Goal: Information Seeking & Learning: Learn about a topic

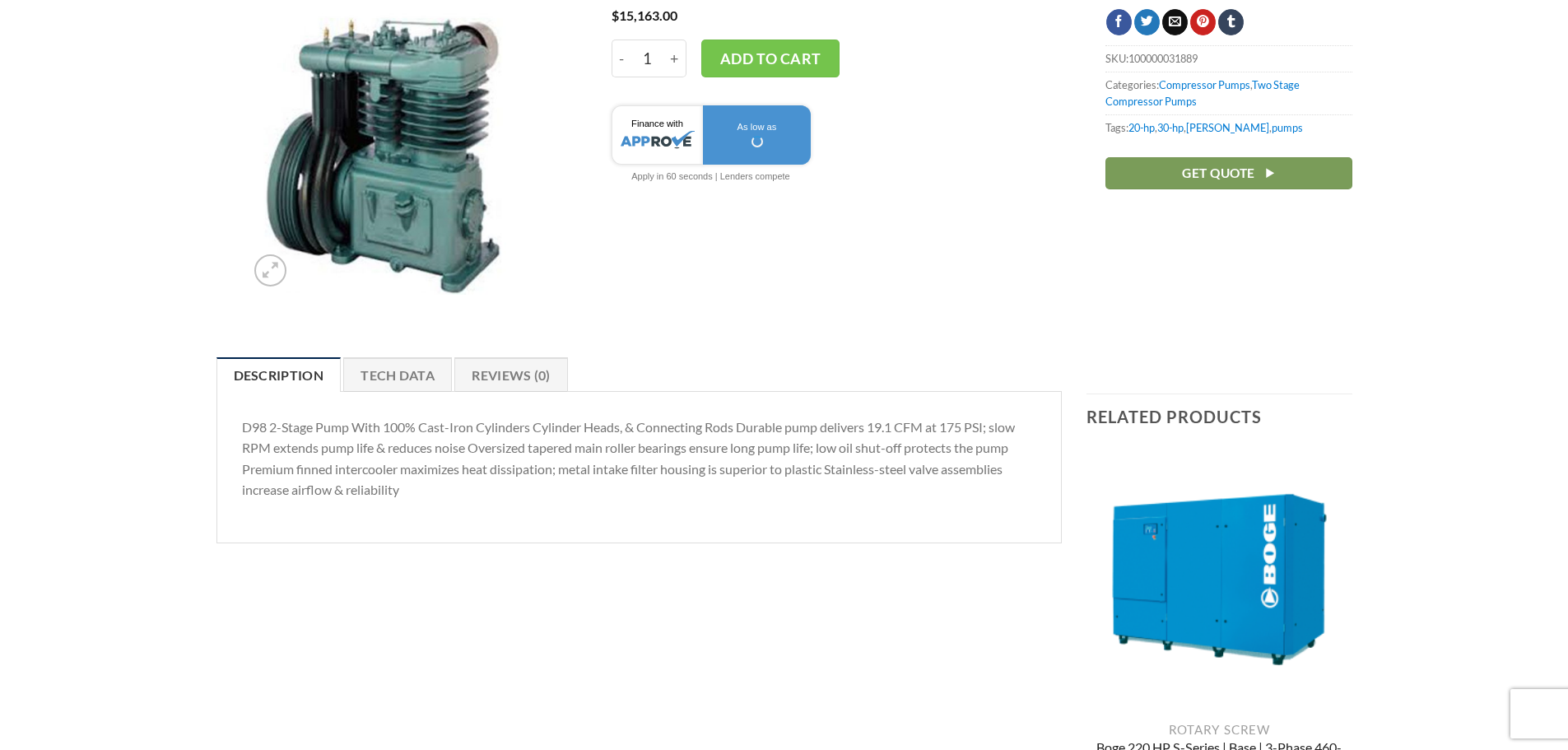
scroll to position [330, 0]
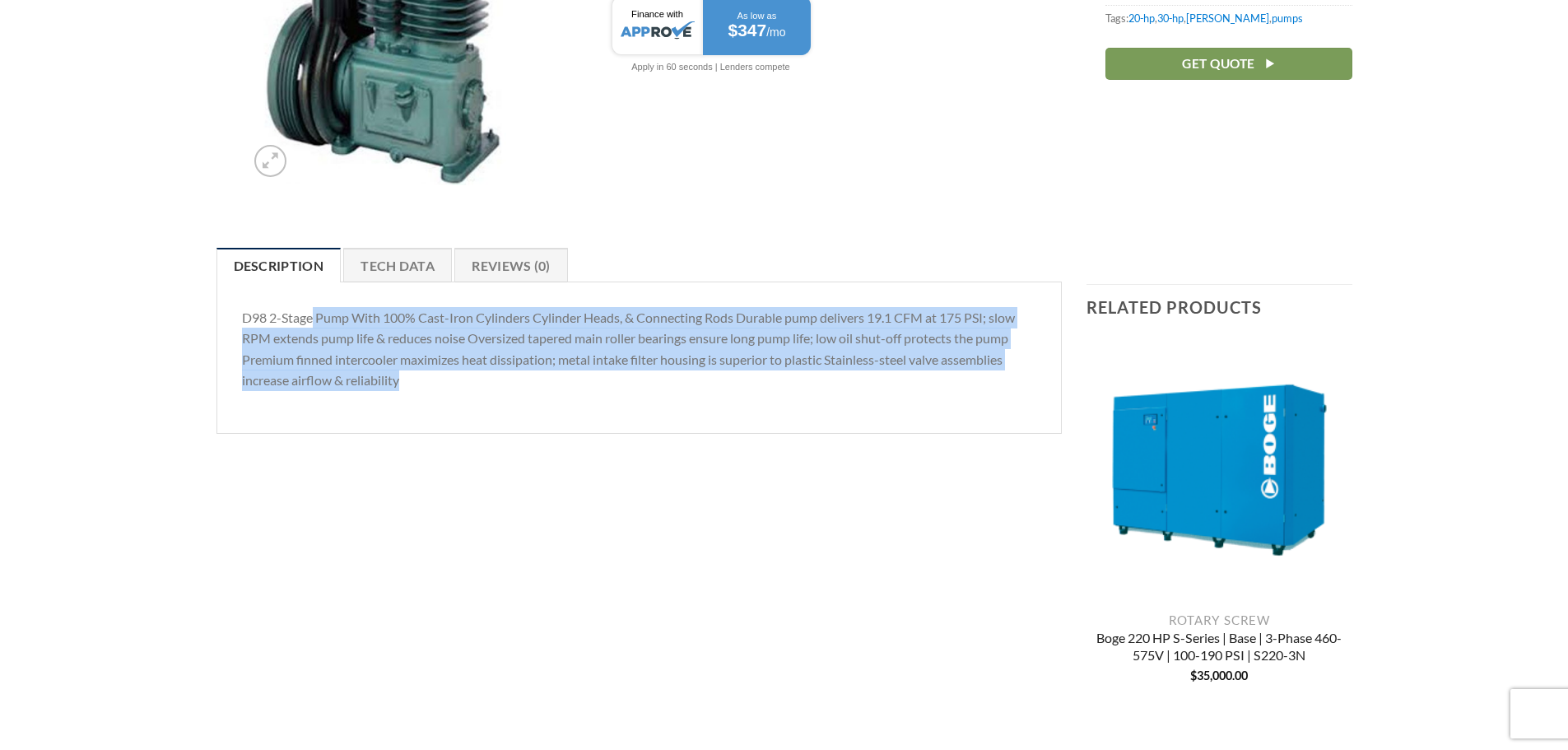
drag, startPoint x: 314, startPoint y: 309, endPoint x: 448, endPoint y: 374, distance: 148.9
click at [448, 374] on p "D98 2-Stage Pump With 100% Cast-Iron Cylinders Cylinder Heads, & Connecting Rod…" at bounding box center [639, 348] width 795 height 84
click at [449, 374] on p "D98 2-Stage Pump With 100% Cast-Iron Cylinders Cylinder Heads, & Connecting Rod…" at bounding box center [639, 348] width 795 height 84
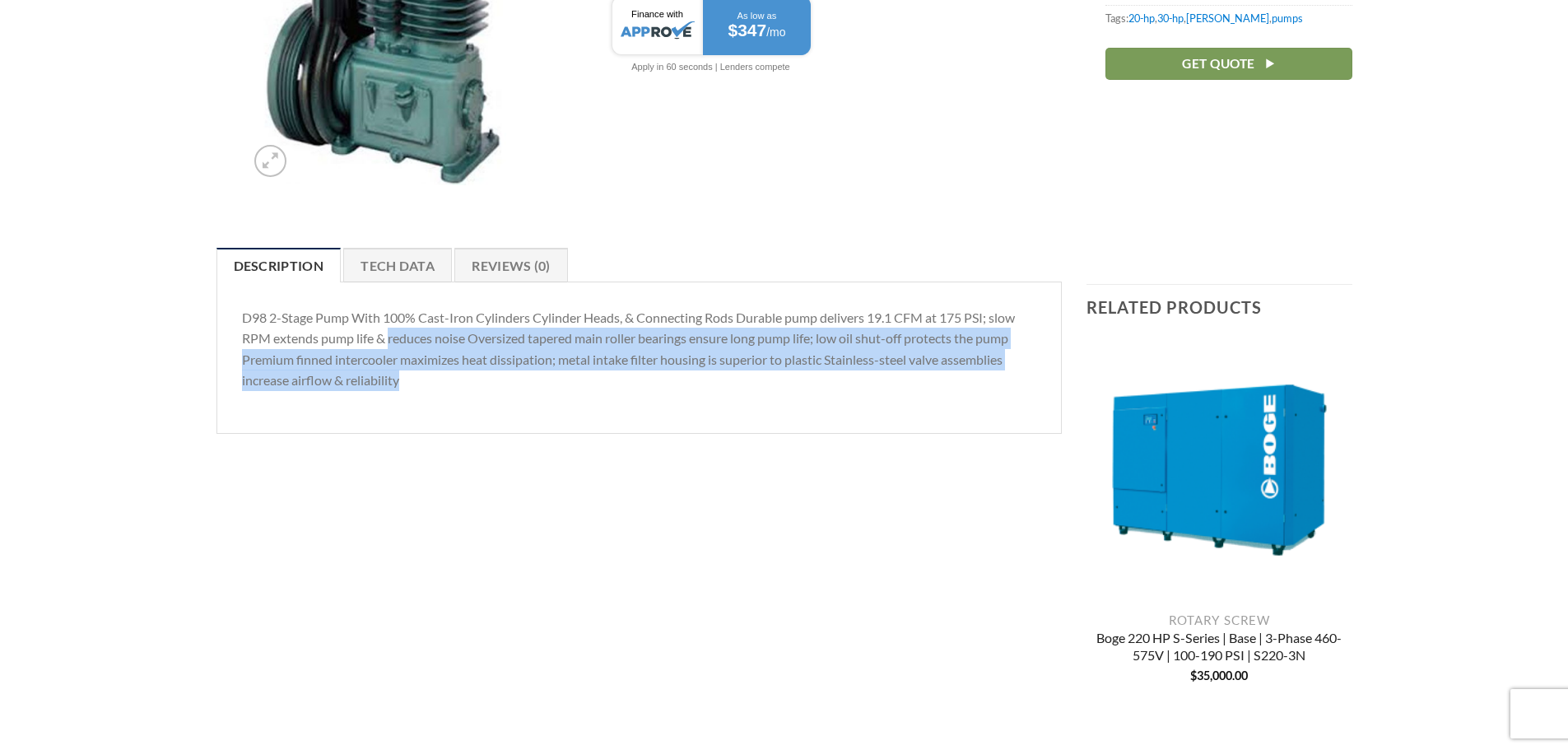
drag, startPoint x: 449, startPoint y: 375, endPoint x: 394, endPoint y: 304, distance: 89.8
click at [397, 317] on p "D98 2-Stage Pump With 100% Cast-Iron Cylinders Cylinder Heads, & Connecting Rod…" at bounding box center [639, 348] width 795 height 84
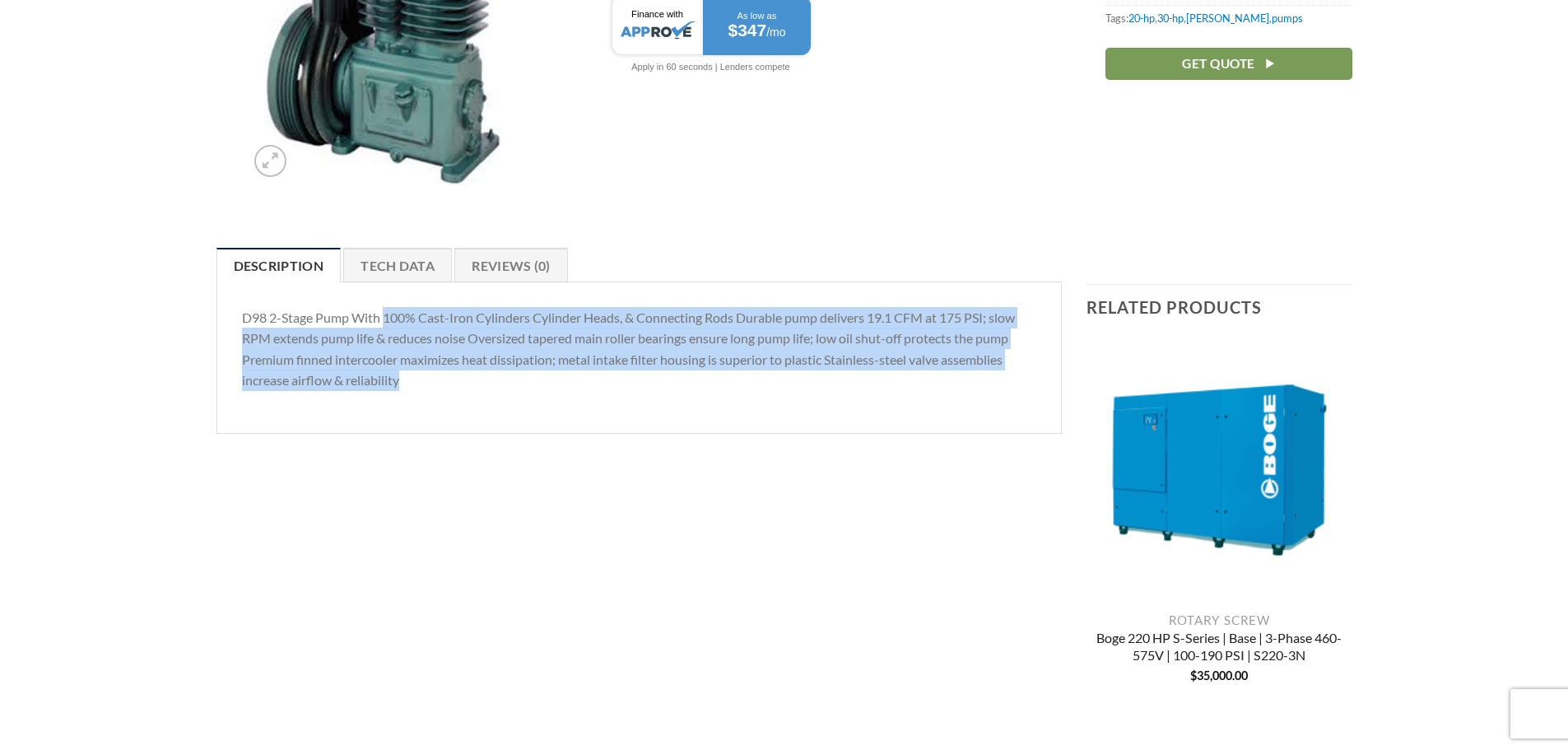
click at [394, 304] on div "D98 2-Stage Pump With 100% Cast-Iron Cylinders Cylinder Heads, & Connecting Rod…" at bounding box center [639, 357] width 846 height 152
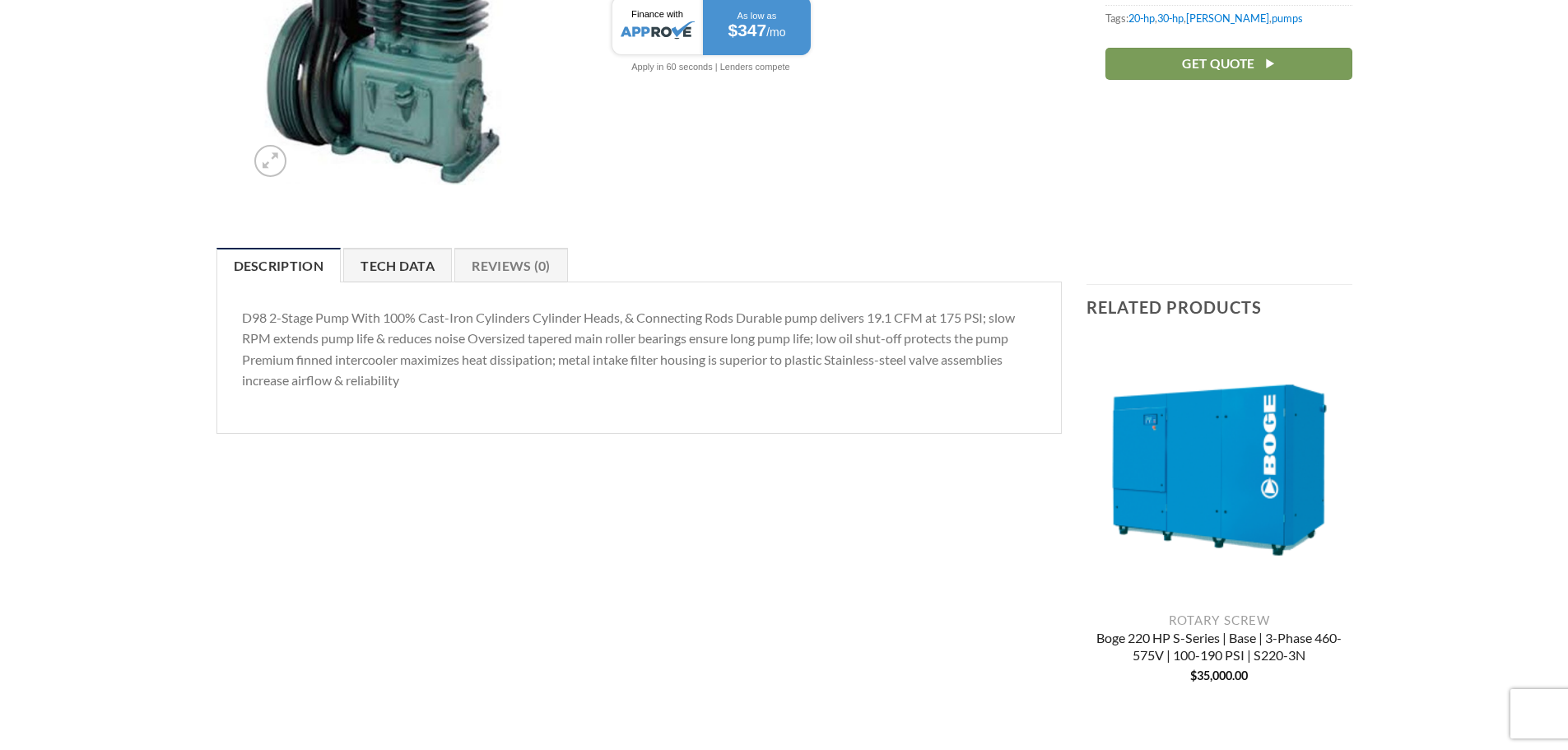
click at [411, 271] on link "Tech Data" at bounding box center [397, 265] width 109 height 34
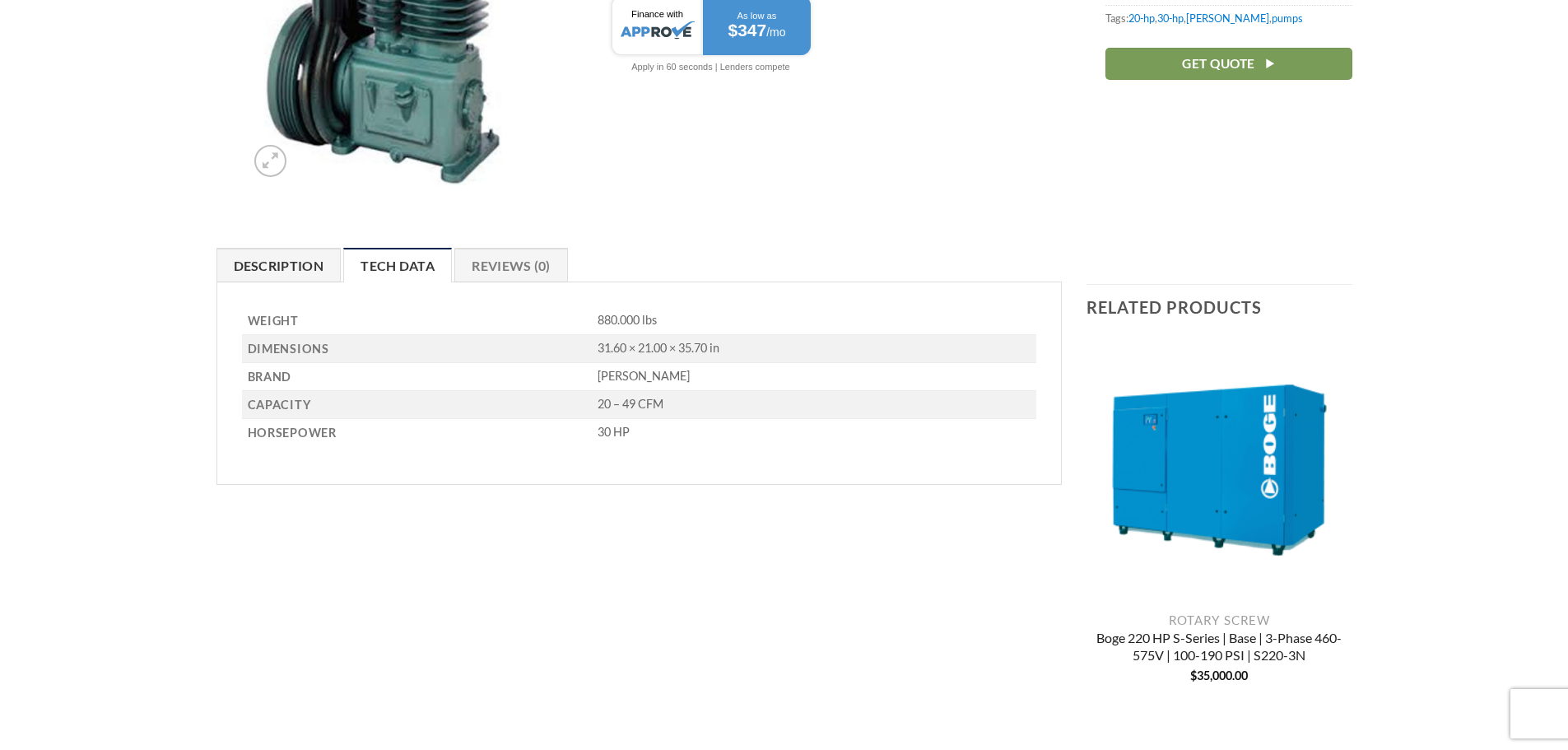
click at [287, 273] on link "Description" at bounding box center [279, 265] width 125 height 34
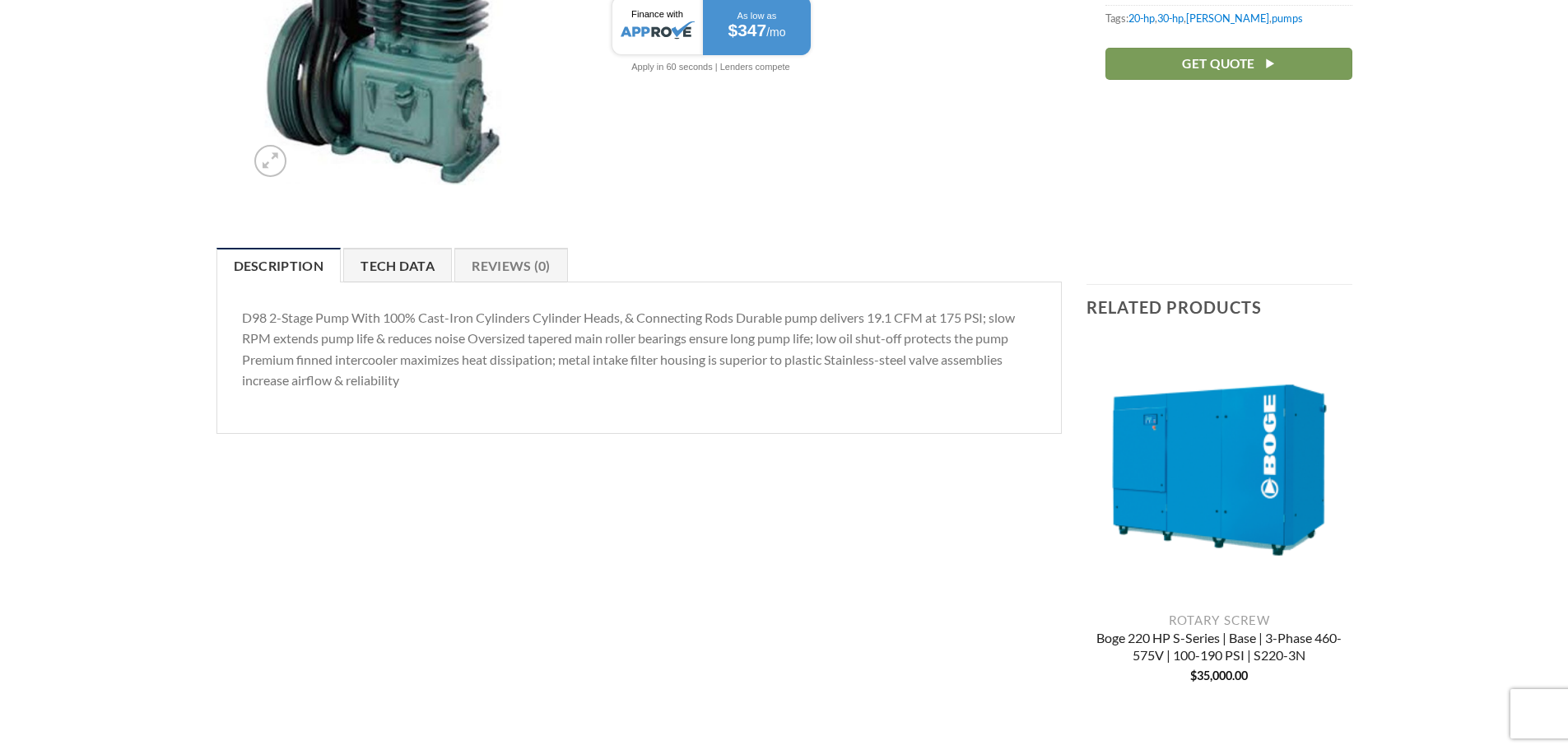
click at [385, 252] on link "Tech Data" at bounding box center [397, 265] width 109 height 34
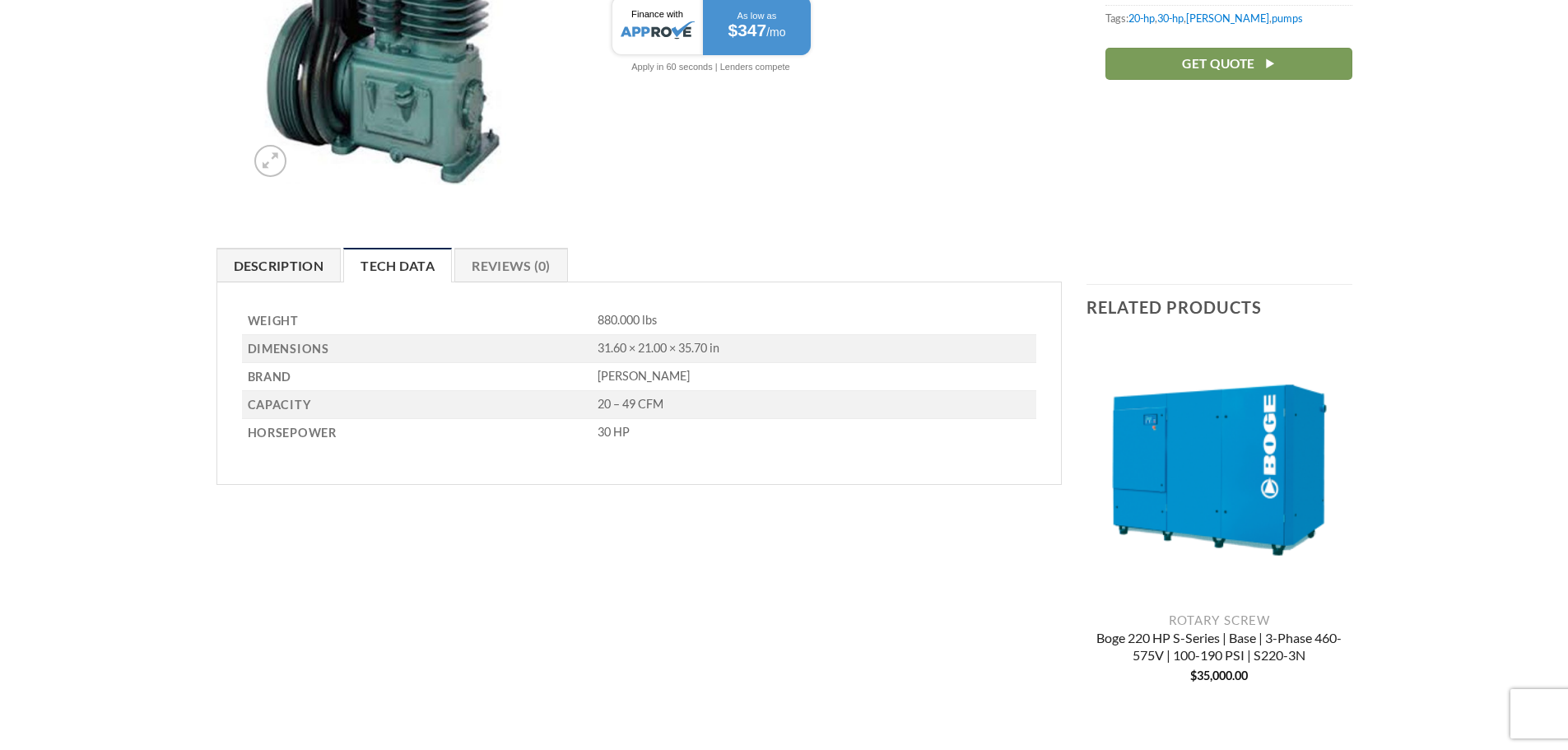
click at [294, 268] on link "Description" at bounding box center [279, 265] width 125 height 34
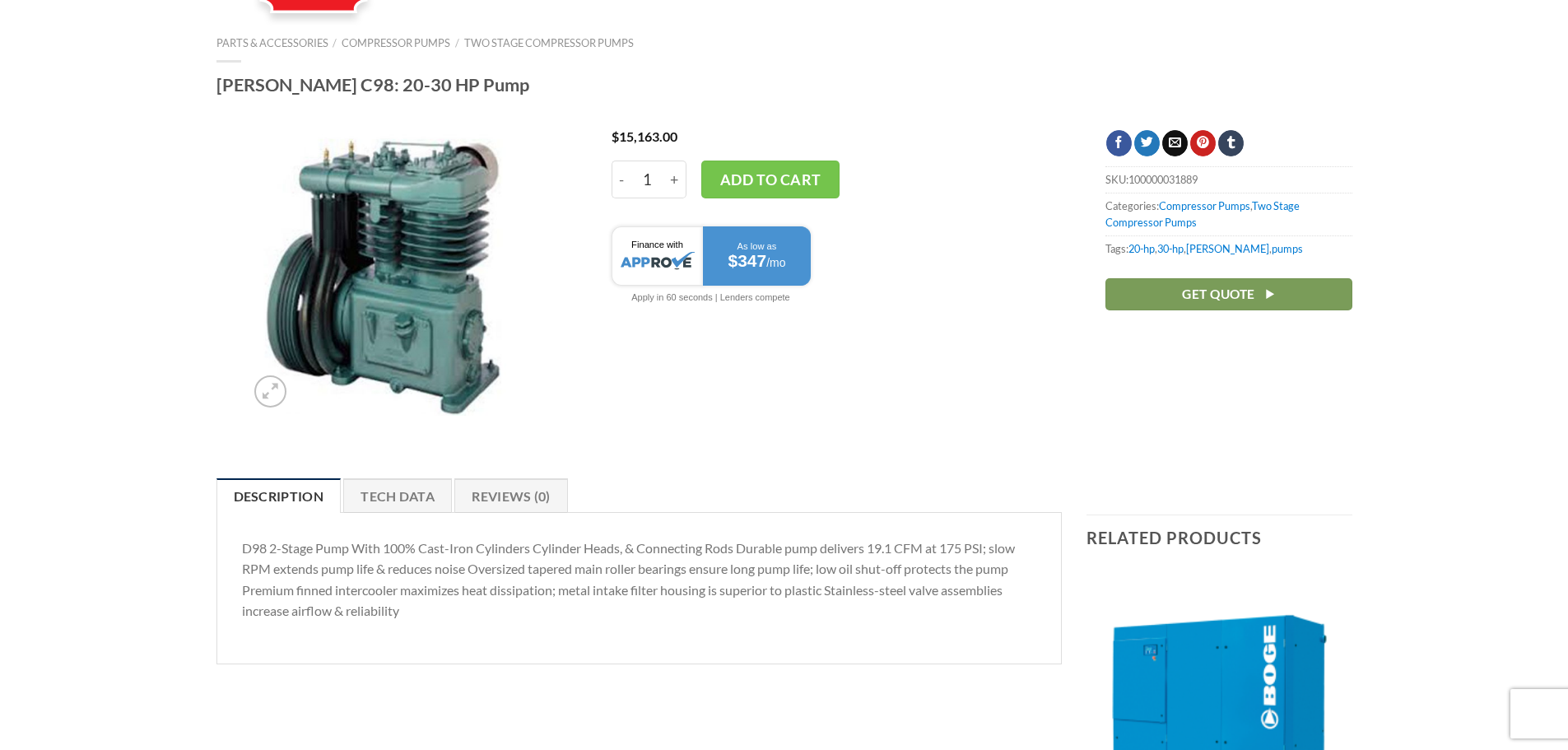
scroll to position [0, 0]
